Goal: Task Accomplishment & Management: Complete application form

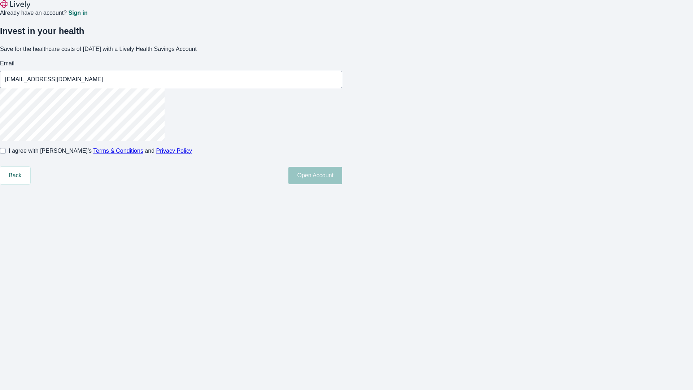
click at [6, 154] on input "I agree with Lively’s Terms & Conditions and Privacy Policy" at bounding box center [3, 151] width 6 height 6
checkbox input "true"
click at [342, 184] on button "Open Account" at bounding box center [315, 175] width 54 height 17
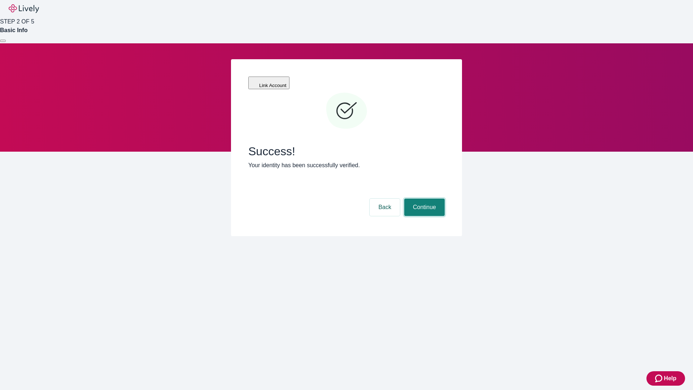
click at [424, 199] on button "Continue" at bounding box center [424, 207] width 40 height 17
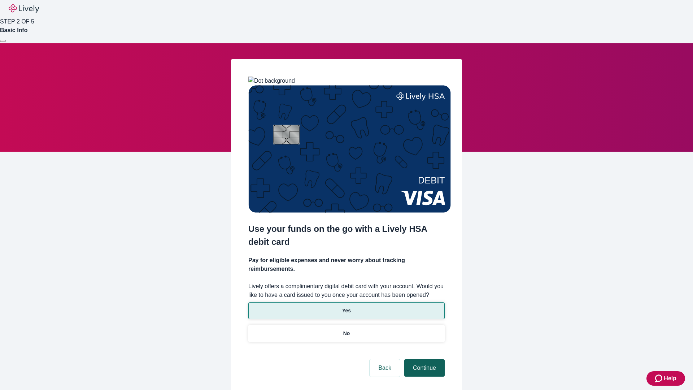
click at [346, 330] on p "No" at bounding box center [346, 334] width 7 height 8
click at [424, 359] on button "Continue" at bounding box center [424, 367] width 40 height 17
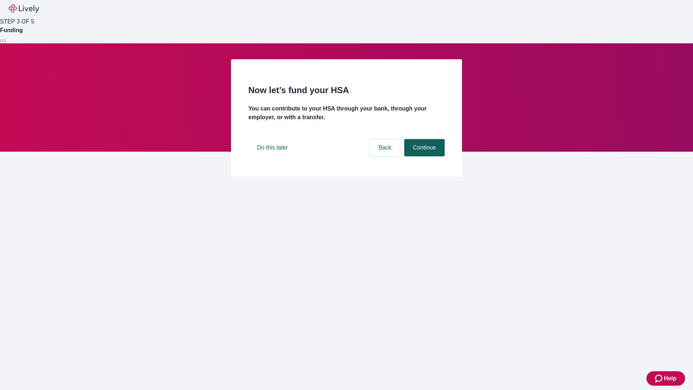
click at [424, 156] on button "Continue" at bounding box center [424, 147] width 40 height 17
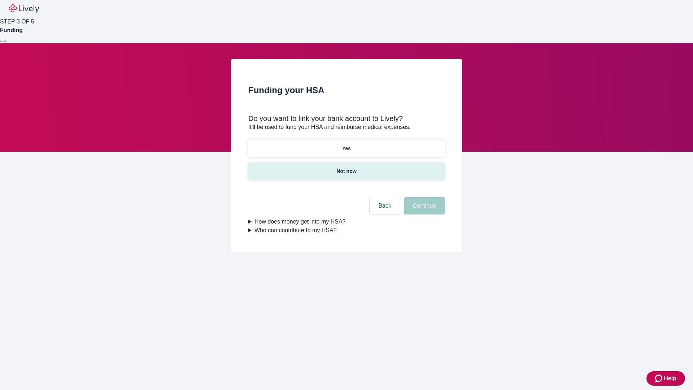
click at [346, 168] on p "Not now" at bounding box center [347, 172] width 20 height 8
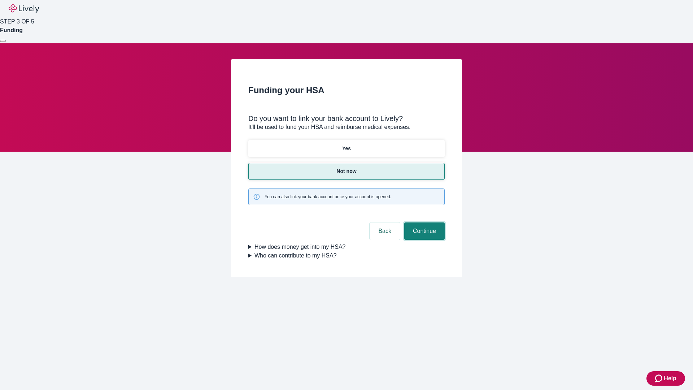
click at [424, 222] on button "Continue" at bounding box center [424, 230] width 40 height 17
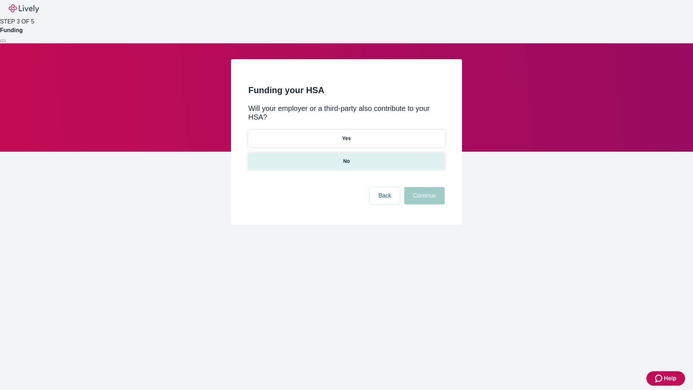
click at [346, 157] on p "No" at bounding box center [346, 161] width 7 height 8
click at [424, 187] on button "Continue" at bounding box center [424, 195] width 40 height 17
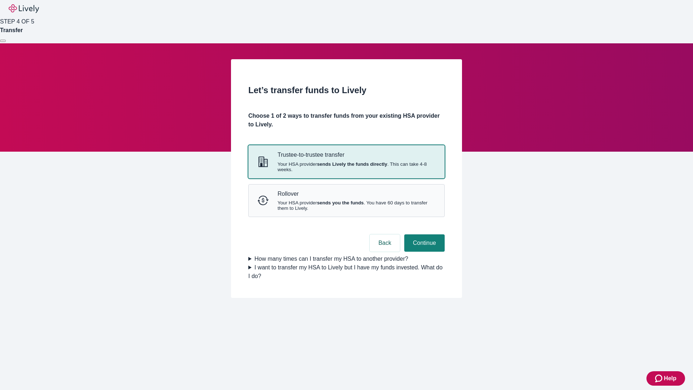
click at [346, 167] on strong "sends Lively the funds directly" at bounding box center [352, 163] width 70 height 5
click at [424, 252] on button "Continue" at bounding box center [424, 242] width 40 height 17
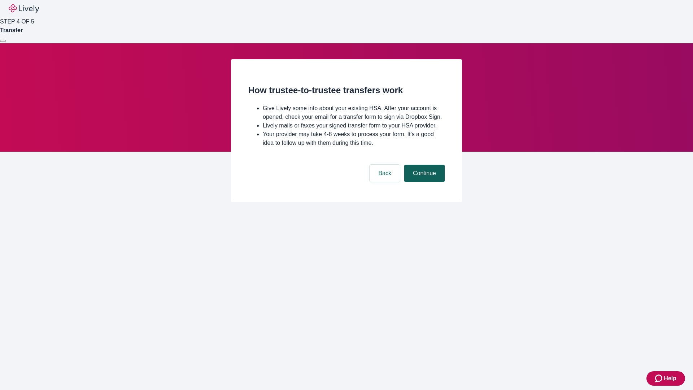
click at [424, 182] on button "Continue" at bounding box center [424, 173] width 40 height 17
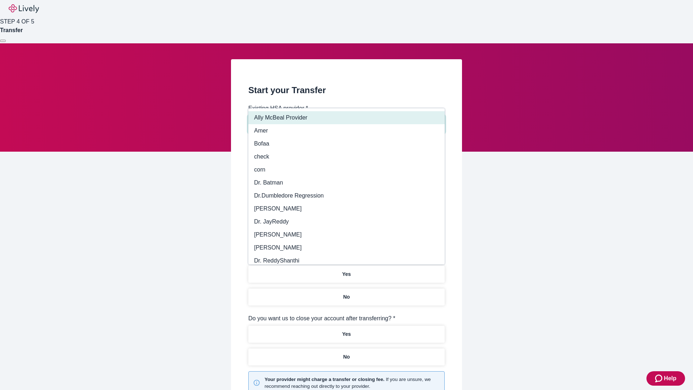
type input "Other"
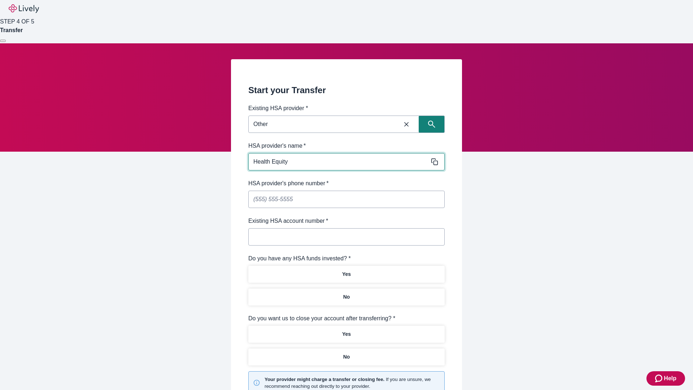
type input "Health Equity"
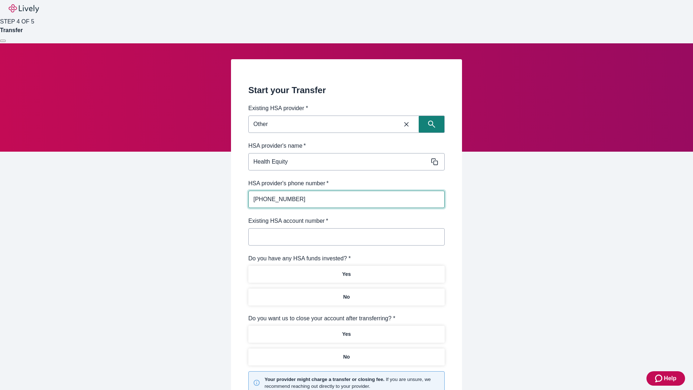
type input "(434) 343-4344"
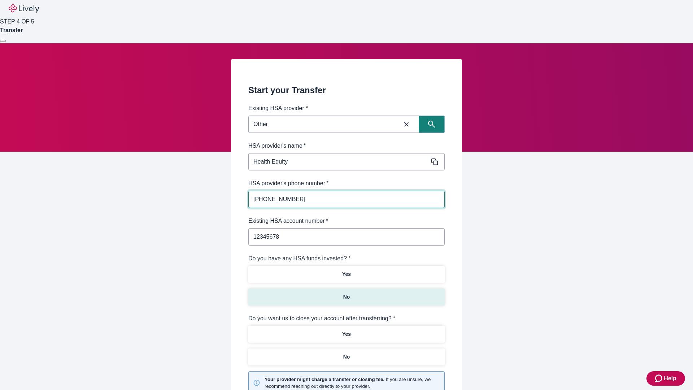
type input "12345678"
click at [346, 293] on p "No" at bounding box center [346, 297] width 7 height 8
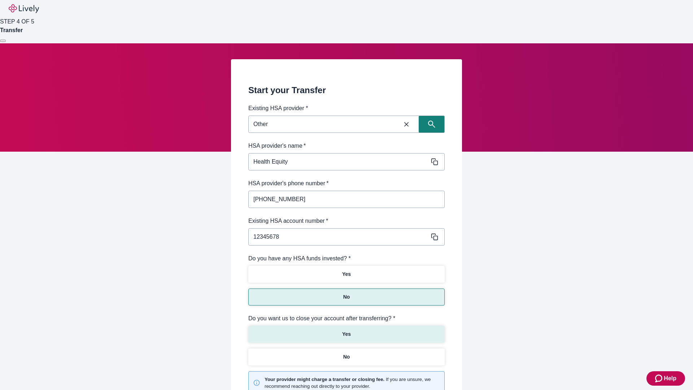
click at [346, 330] on p "Yes" at bounding box center [346, 334] width 9 height 8
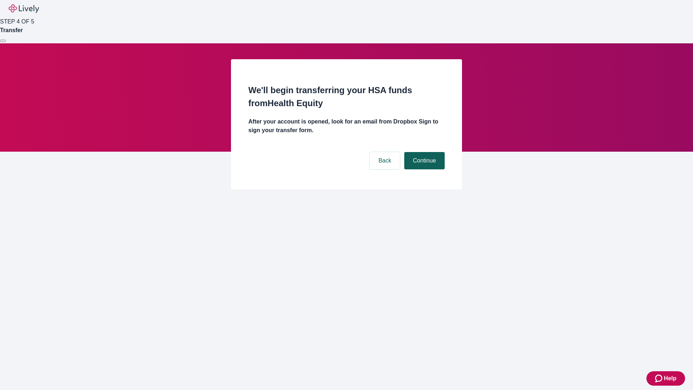
click at [424, 152] on button "Continue" at bounding box center [424, 160] width 40 height 17
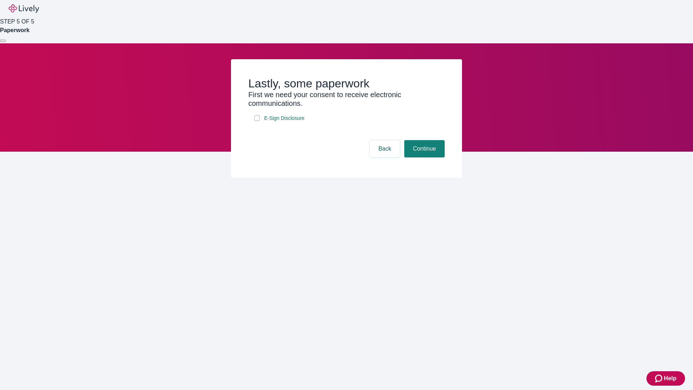
click at [257, 121] on input "E-Sign Disclosure" at bounding box center [257, 118] width 6 height 6
checkbox input "true"
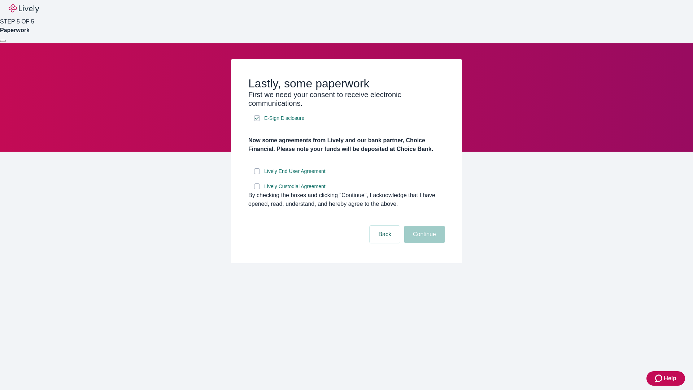
click at [257, 174] on input "Lively End User Agreement" at bounding box center [257, 171] width 6 height 6
checkbox input "true"
click at [257, 189] on input "Lively Custodial Agreement" at bounding box center [257, 186] width 6 height 6
checkbox input "true"
click at [424, 243] on button "Continue" at bounding box center [424, 234] width 40 height 17
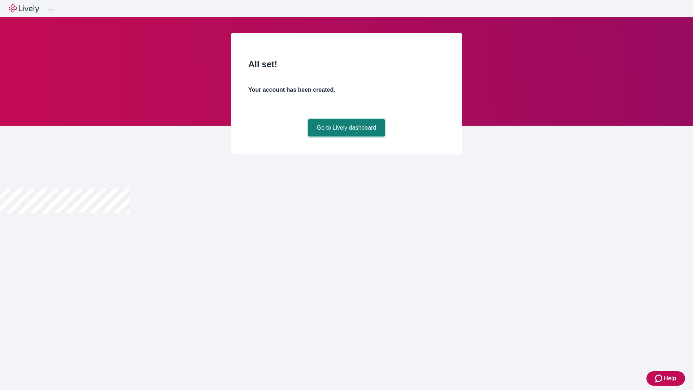
click at [346, 136] on link "Go to Lively dashboard" at bounding box center [346, 127] width 77 height 17
